Goal: Task Accomplishment & Management: Complete application form

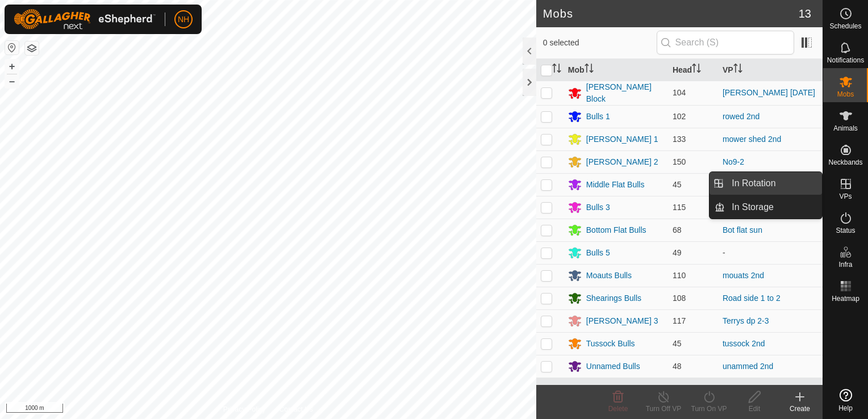
click at [775, 182] on link "In Rotation" at bounding box center [773, 183] width 97 height 23
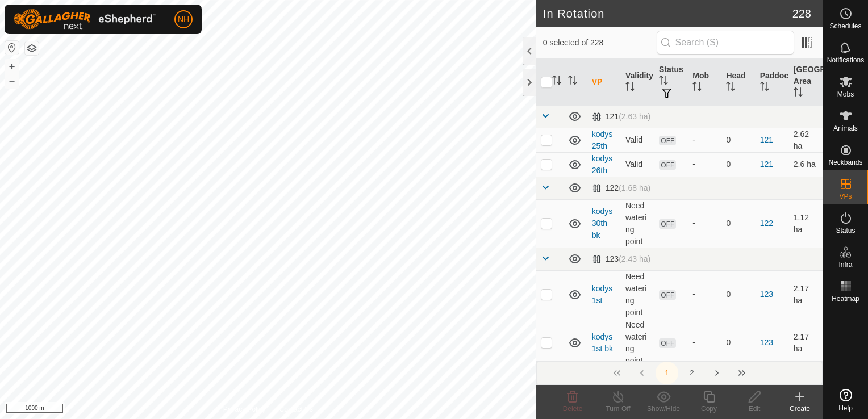
click at [800, 400] on icon at bounding box center [800, 397] width 0 height 8
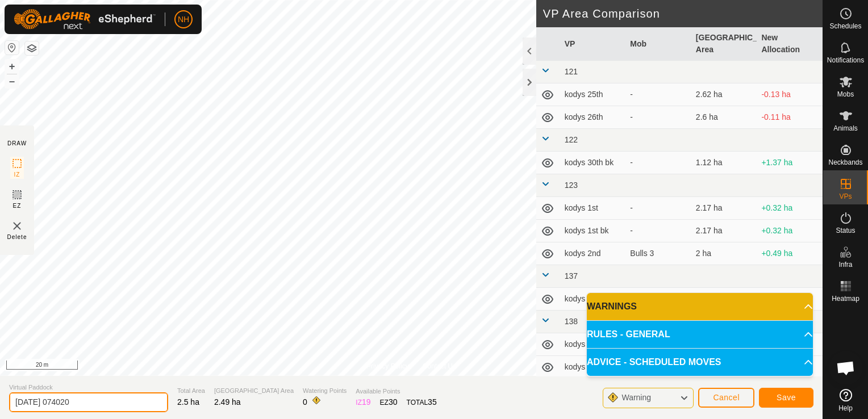
click at [115, 400] on input "[DATE] 074020" at bounding box center [88, 403] width 159 height 20
type input "2"
type input "unammed 3rd"
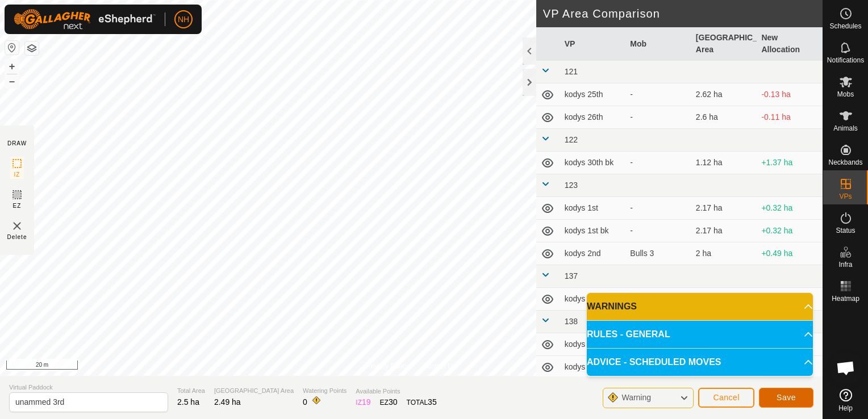
click at [776, 399] on button "Save" at bounding box center [786, 398] width 55 height 20
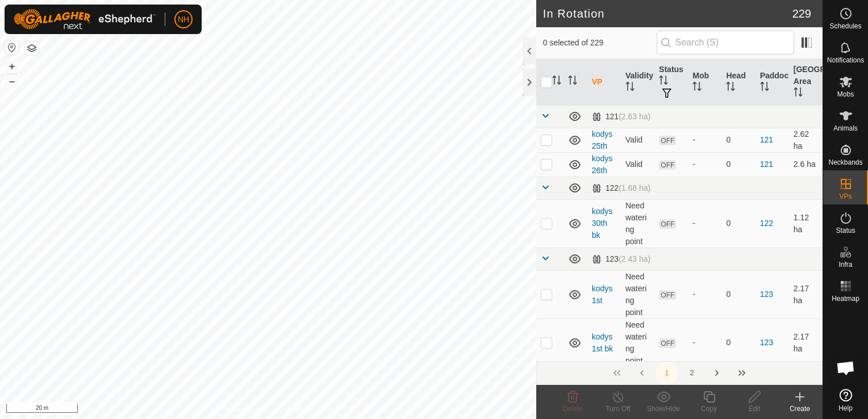
click at [798, 394] on icon at bounding box center [800, 397] width 14 height 14
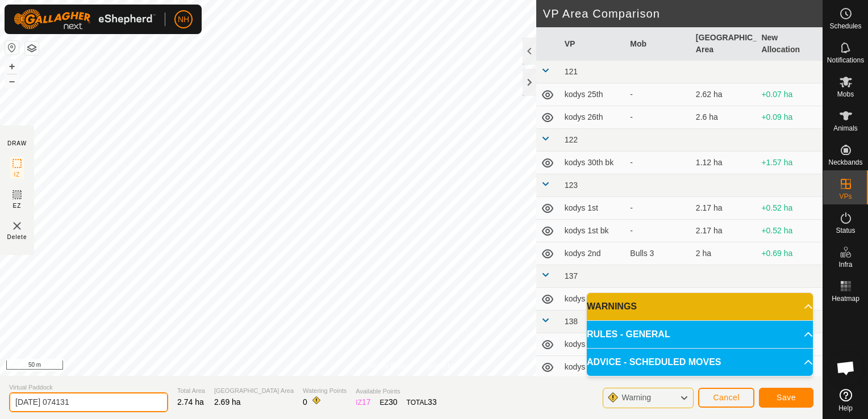
click at [135, 399] on input "[DATE] 074131" at bounding box center [88, 403] width 159 height 20
type input "2"
type input "mouats 3rd"
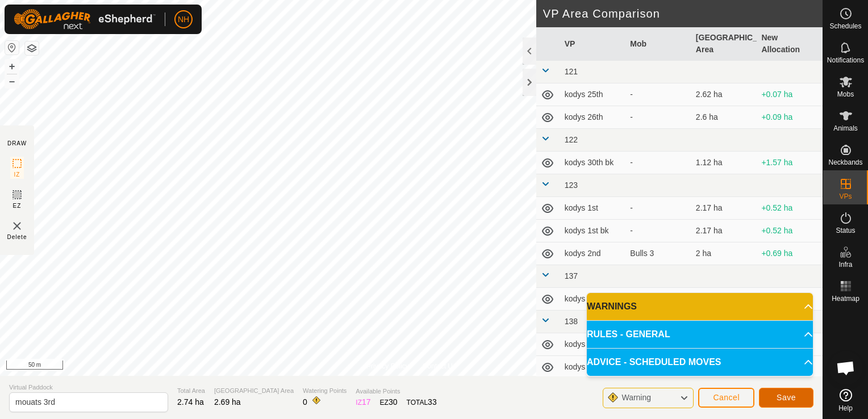
click at [782, 391] on button "Save" at bounding box center [786, 398] width 55 height 20
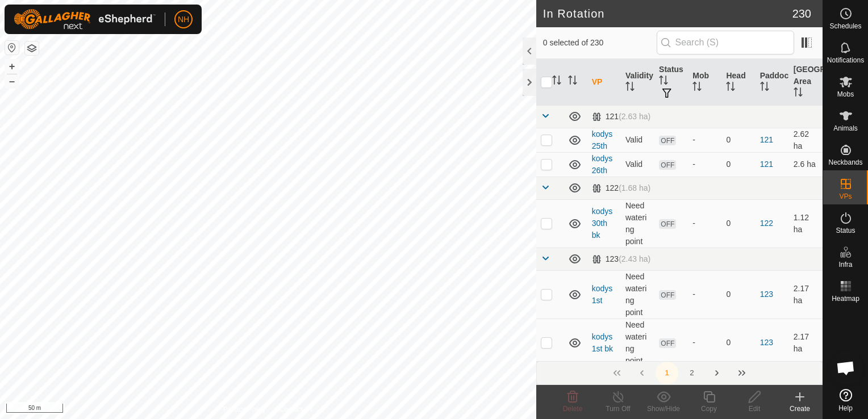
click at [802, 398] on icon at bounding box center [800, 397] width 14 height 14
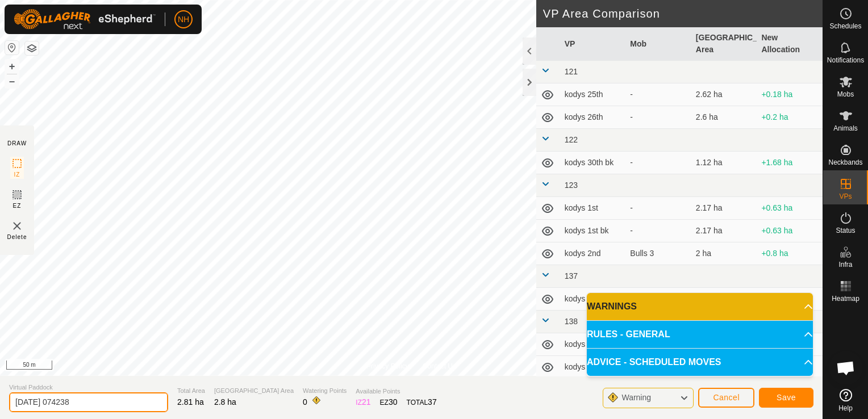
click at [132, 403] on input "[DATE] 074238" at bounding box center [88, 403] width 159 height 20
type input "2"
type input "tussock 3rd"
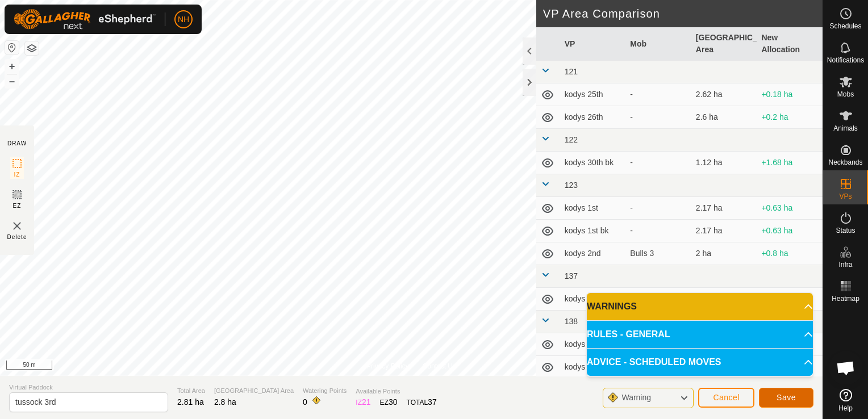
click at [777, 392] on button "Save" at bounding box center [786, 398] width 55 height 20
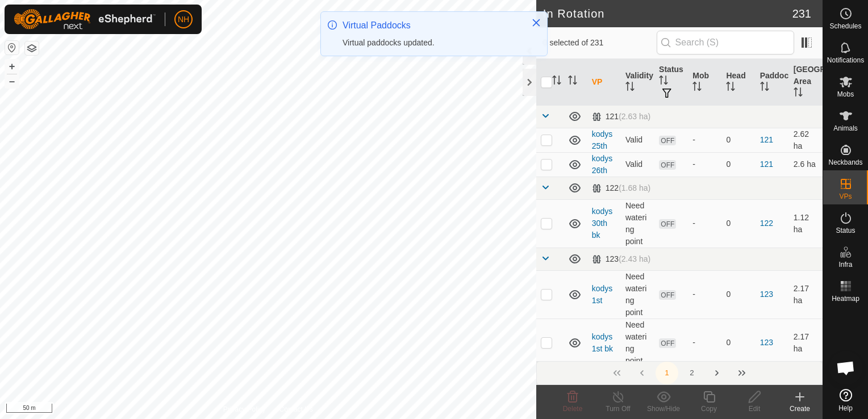
click at [800, 401] on icon at bounding box center [800, 397] width 0 height 8
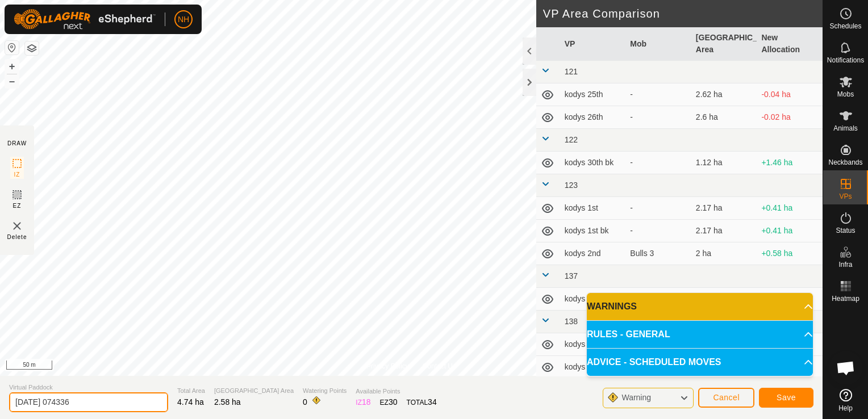
click at [136, 397] on input "[DATE] 074336" at bounding box center [88, 403] width 159 height 20
type input "2"
type input "kodys 3rd"
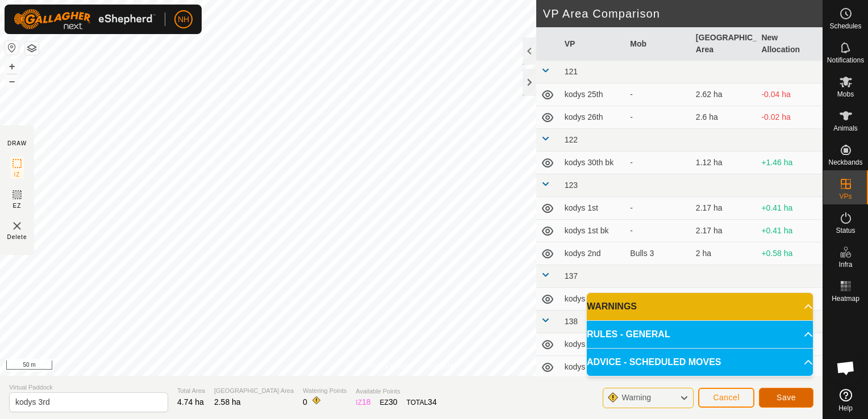
click at [792, 396] on span "Save" at bounding box center [786, 397] width 19 height 9
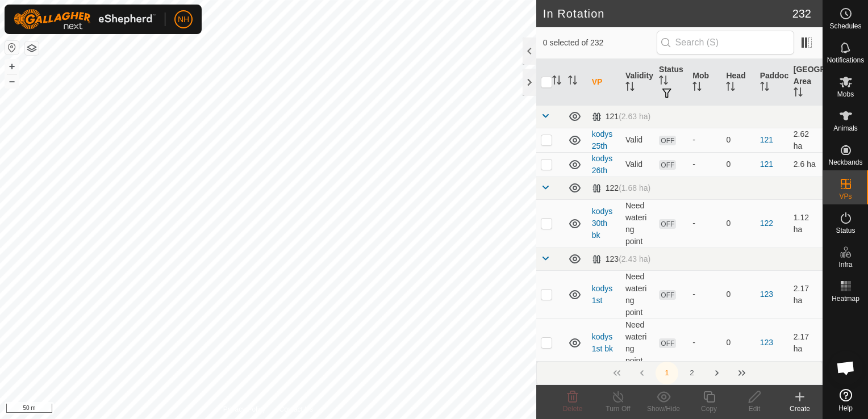
click at [796, 398] on icon at bounding box center [800, 397] width 14 height 14
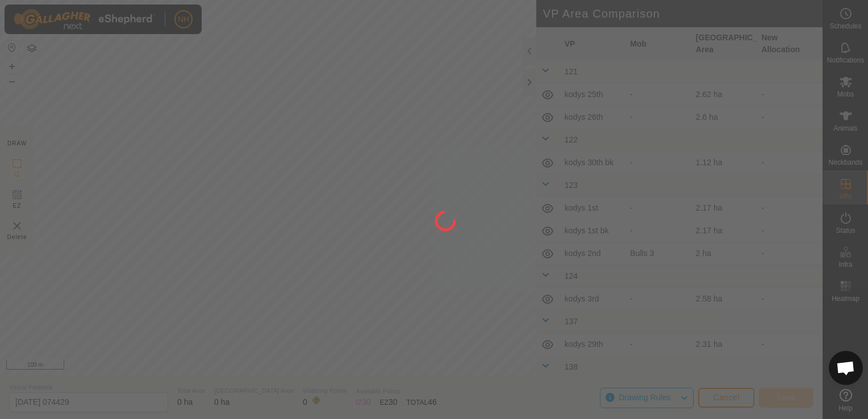
drag, startPoint x: 245, startPoint y: 300, endPoint x: 269, endPoint y: 177, distance: 124.9
click at [269, 177] on div at bounding box center [434, 209] width 868 height 419
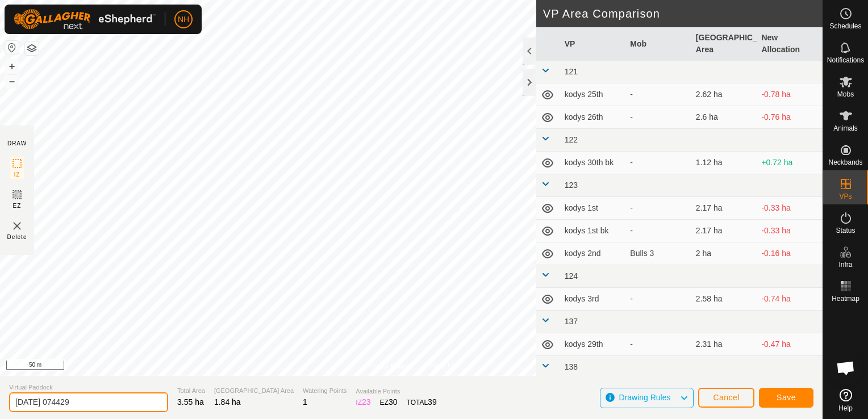
click at [138, 403] on input "[DATE] 074429" at bounding box center [88, 403] width 159 height 20
type input "2"
type input "rowed 3rd"
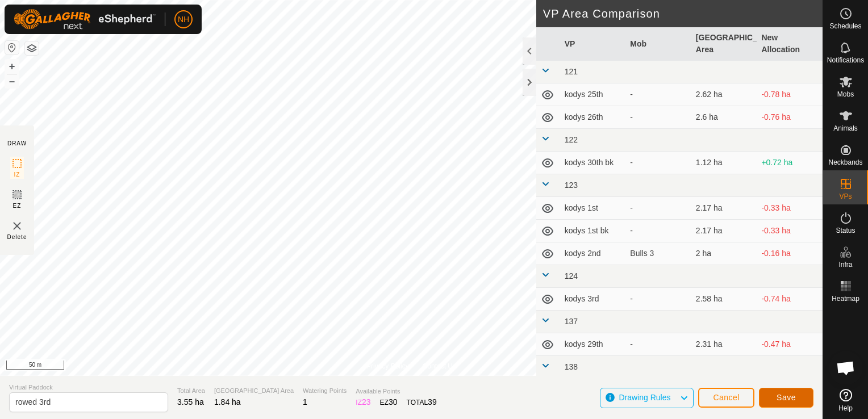
click at [785, 398] on span "Save" at bounding box center [786, 397] width 19 height 9
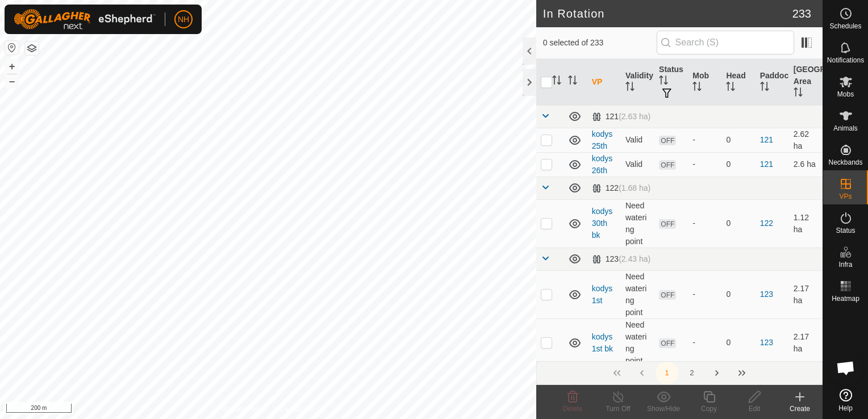
click at [800, 397] on icon at bounding box center [800, 397] width 8 height 0
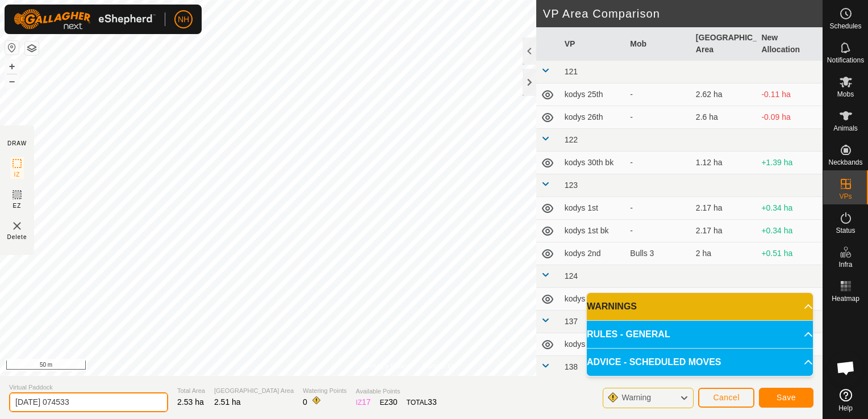
click at [125, 406] on input "[DATE] 074533" at bounding box center [88, 403] width 159 height 20
type input "2"
type input "mower shed 3rd"
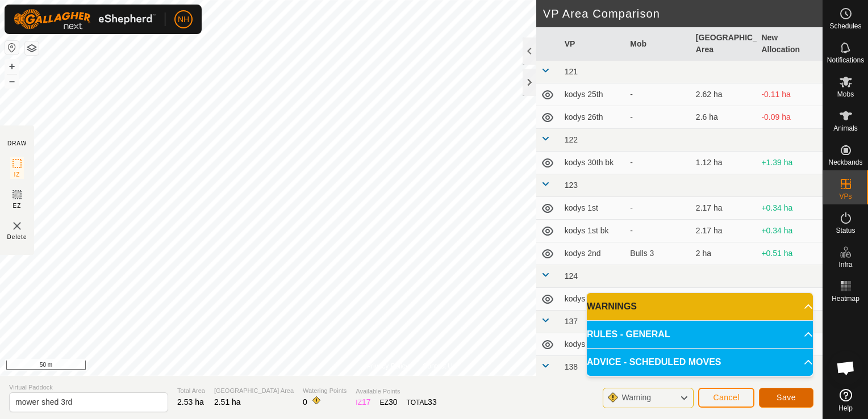
click at [781, 398] on span "Save" at bounding box center [786, 397] width 19 height 9
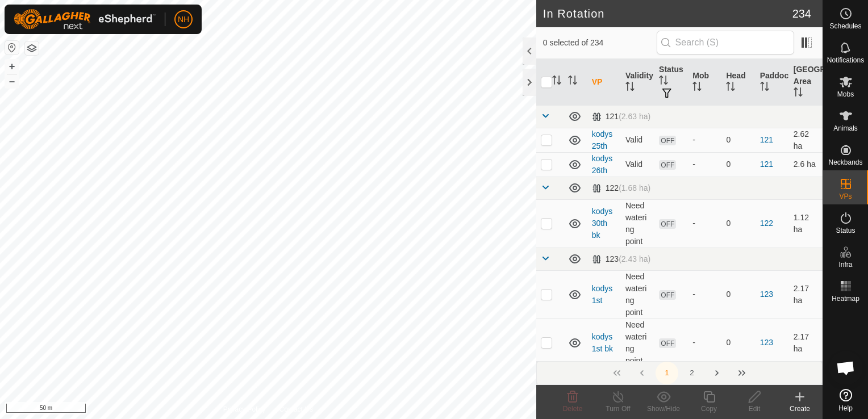
click at [803, 397] on icon at bounding box center [800, 397] width 8 height 0
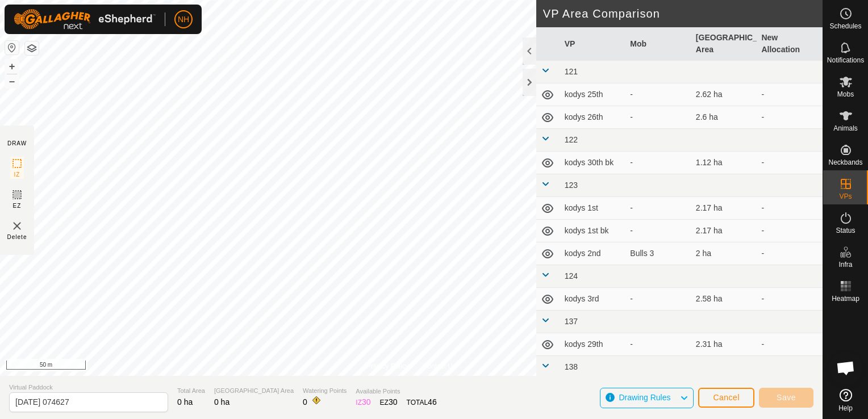
click at [560, 331] on div "Privacy Policy Contact Us + – ⇧ i 50 m DRAW IZ EZ Delete VP Area Comparison VP …" at bounding box center [411, 209] width 823 height 419
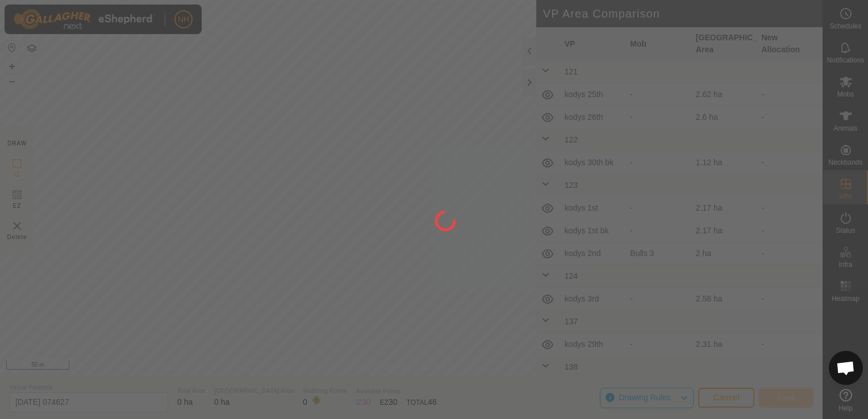
drag, startPoint x: 270, startPoint y: 190, endPoint x: 390, endPoint y: 376, distance: 221.1
click at [390, 376] on div at bounding box center [434, 209] width 868 height 419
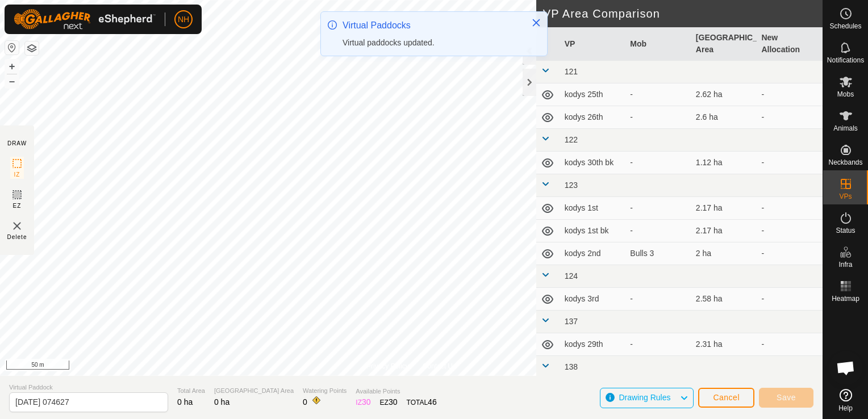
click at [424, 401] on div "Privacy Policy Contact Us + – ⇧ i 50 m DRAW IZ EZ Delete VP Area Comparison VP …" at bounding box center [411, 209] width 823 height 419
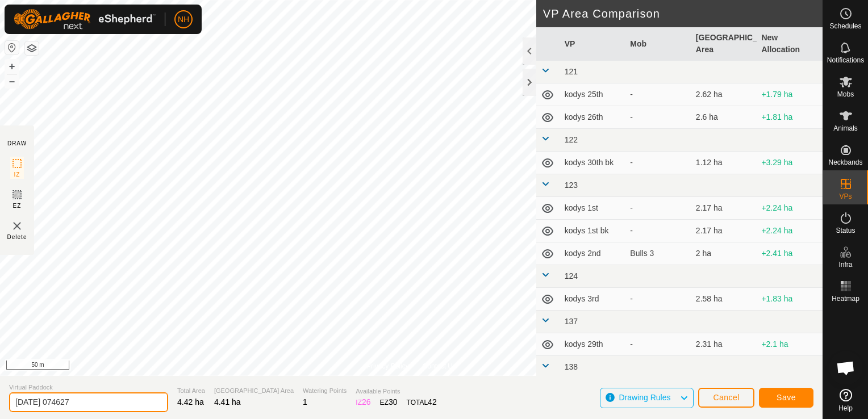
click at [132, 403] on input "[DATE] 074627" at bounding box center [88, 403] width 159 height 20
type input "2"
type input "[PERSON_NAME] 3rd"
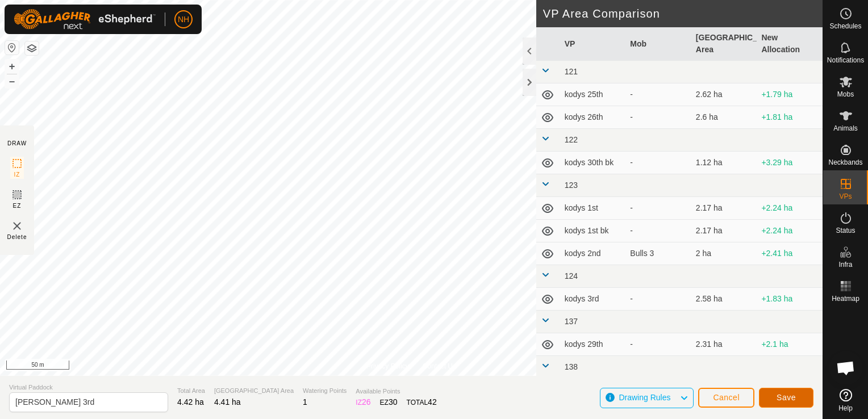
click at [781, 397] on span "Save" at bounding box center [786, 397] width 19 height 9
